Goal: Information Seeking & Learning: Check status

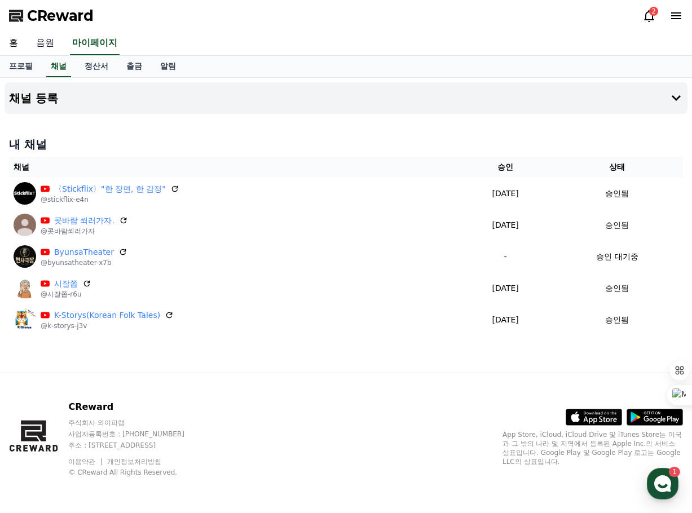
click at [41, 46] on link "음원" at bounding box center [45, 44] width 36 height 24
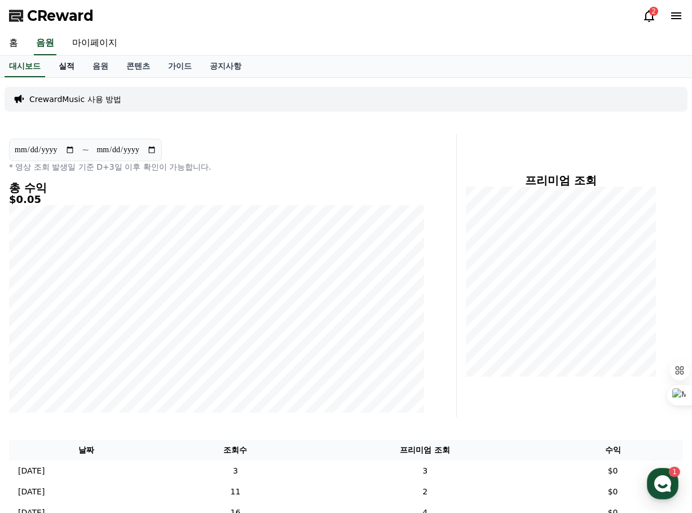
click at [62, 65] on link "실적" at bounding box center [67, 66] width 34 height 21
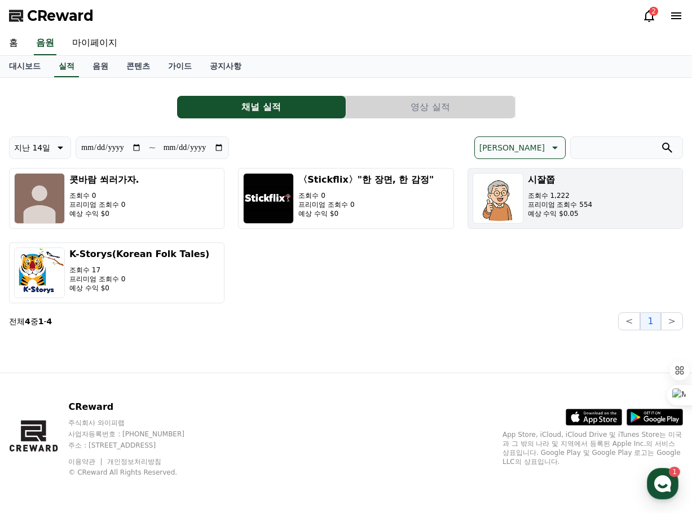
click at [550, 207] on p "프리미엄 조회수 554" at bounding box center [560, 204] width 65 height 9
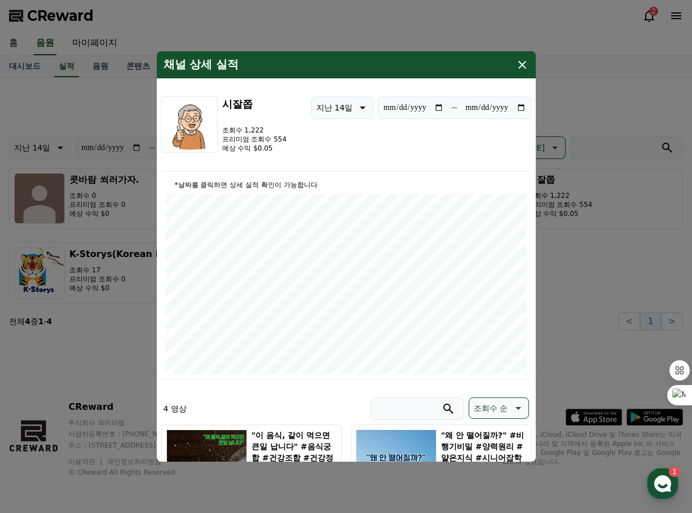
click at [521, 63] on icon "modal" at bounding box center [523, 65] width 14 height 14
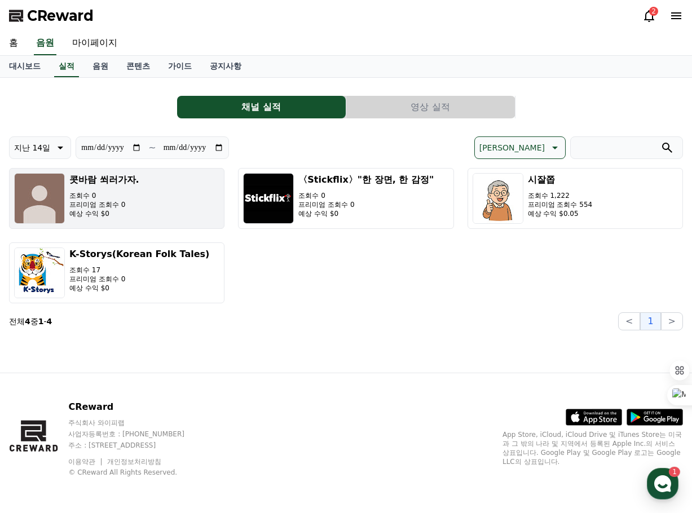
click at [91, 206] on p "프리미엄 조회수 0" at bounding box center [104, 204] width 70 height 9
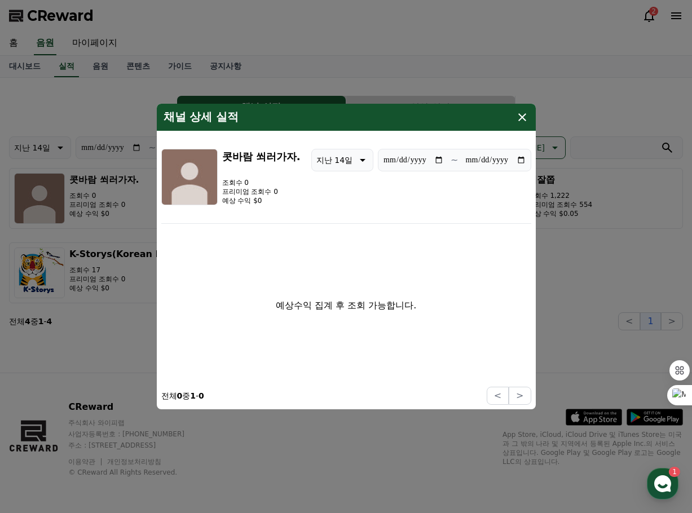
click at [522, 119] on icon "modal" at bounding box center [523, 118] width 14 height 14
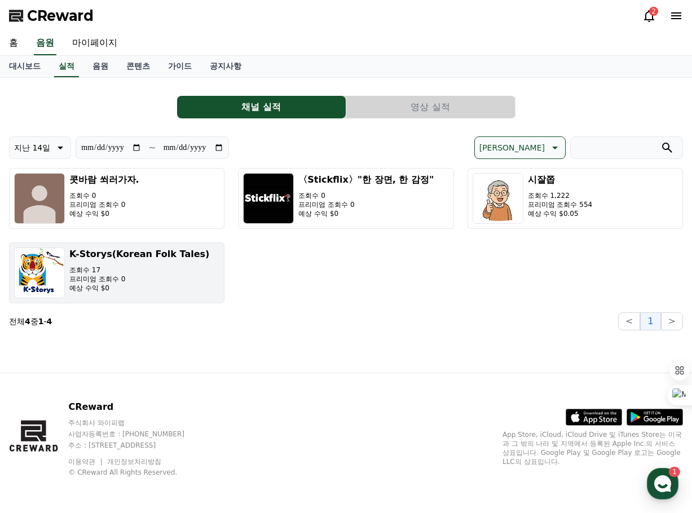
click at [137, 268] on p "조회수 17" at bounding box center [139, 270] width 140 height 9
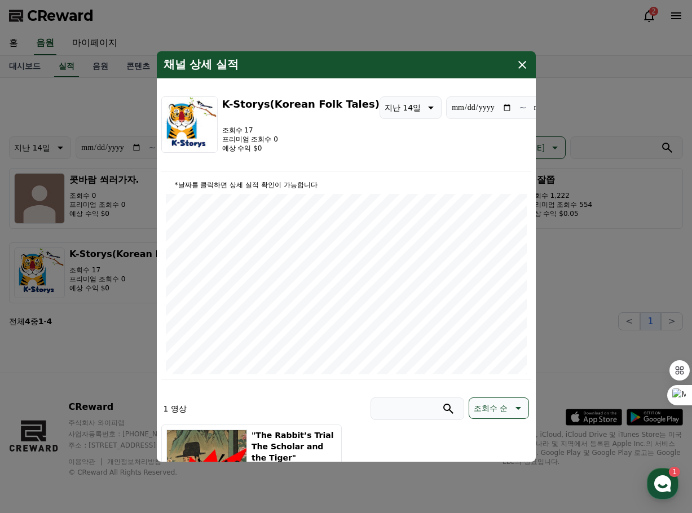
click at [519, 66] on icon "modal" at bounding box center [523, 65] width 14 height 14
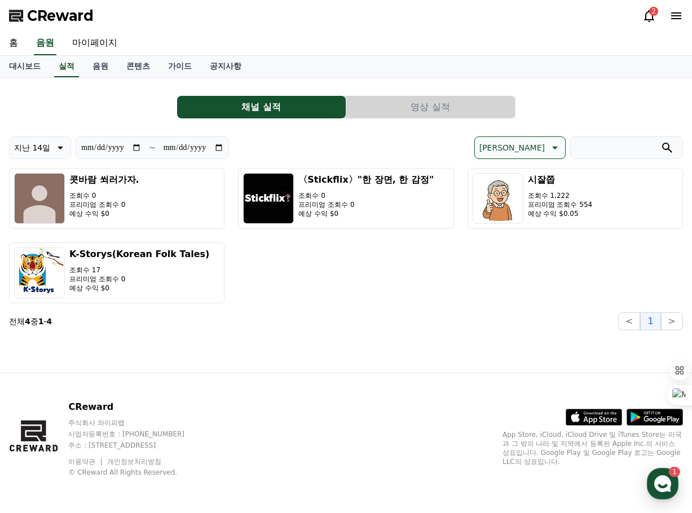
click at [650, 18] on icon at bounding box center [650, 16] width 14 height 14
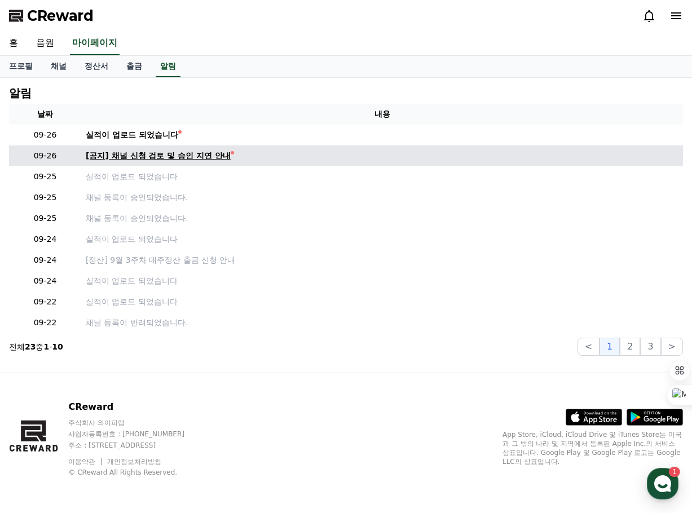
click at [138, 153] on div "[공지] 채널 신청 검토 및 승인 지연 안내" at bounding box center [158, 156] width 145 height 12
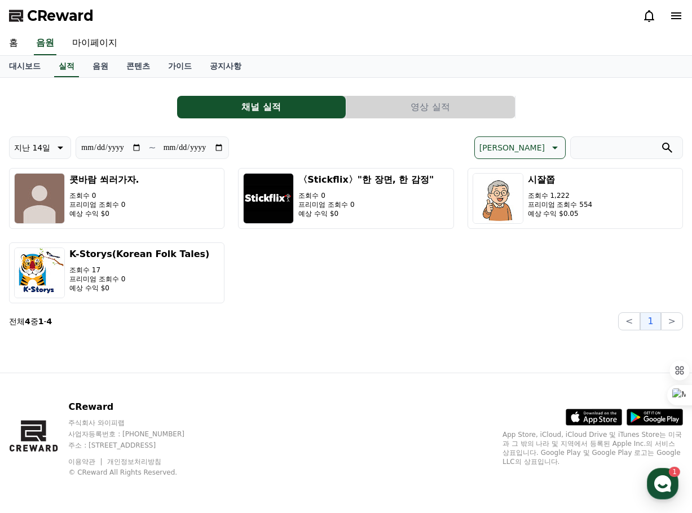
click at [322, 340] on div "**********" at bounding box center [346, 225] width 692 height 295
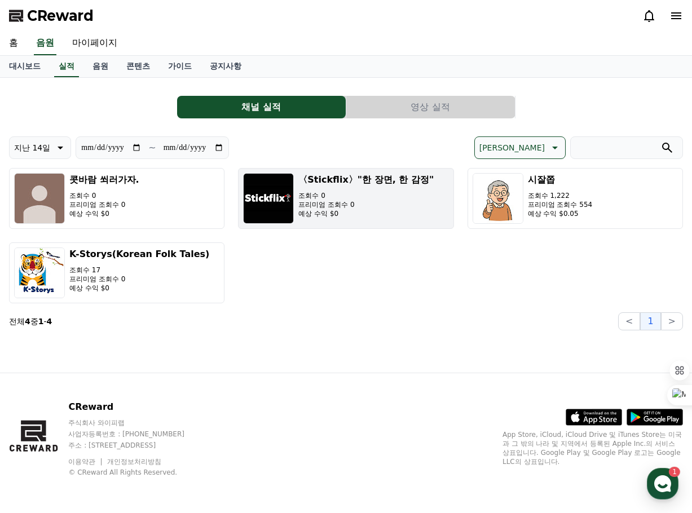
click at [333, 202] on p "프리미엄 조회수 0" at bounding box center [365, 204] width 135 height 9
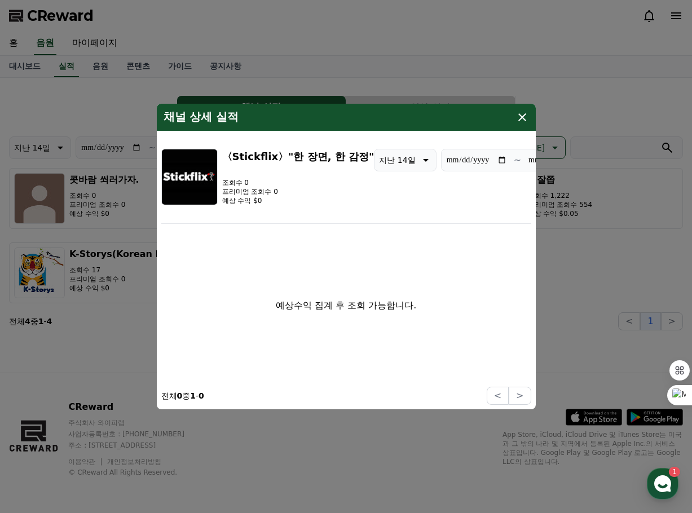
click at [518, 118] on icon "modal" at bounding box center [523, 118] width 14 height 14
